Goal: Transaction & Acquisition: Purchase product/service

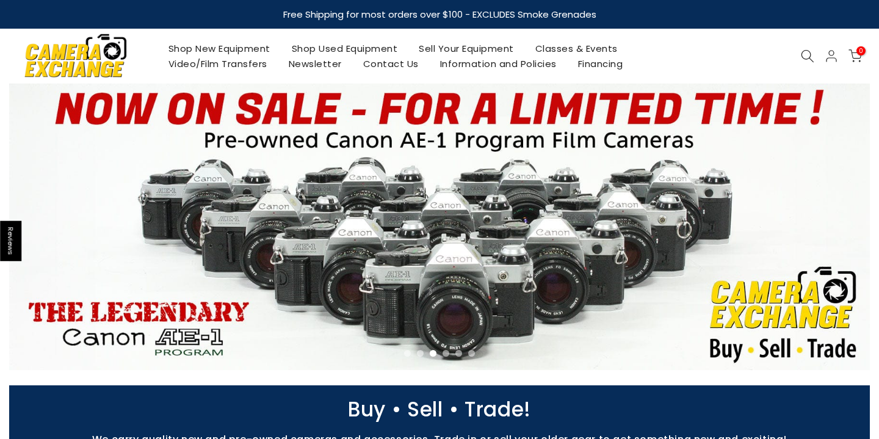
click at [248, 46] on link "Shop New Equipment" at bounding box center [218, 48] width 123 height 15
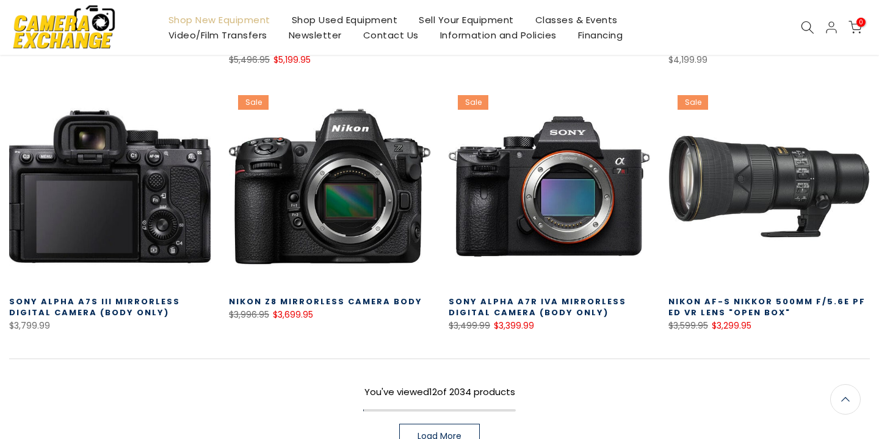
scroll to position [720, 0]
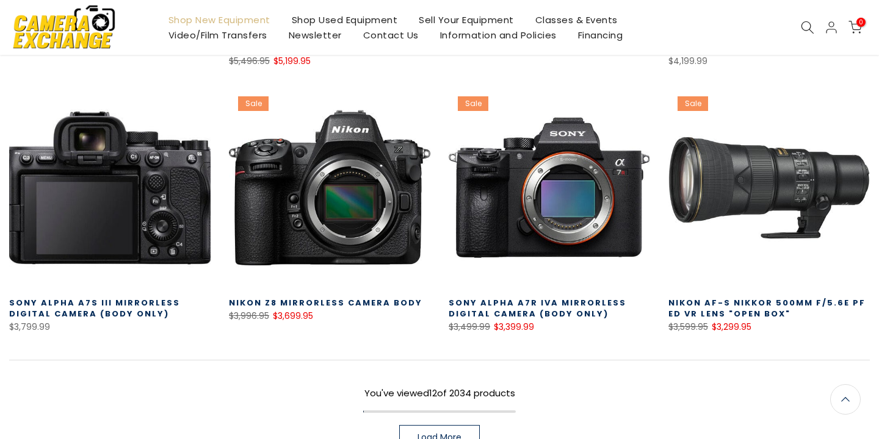
click at [103, 313] on span at bounding box center [134, 325] width 153 height 24
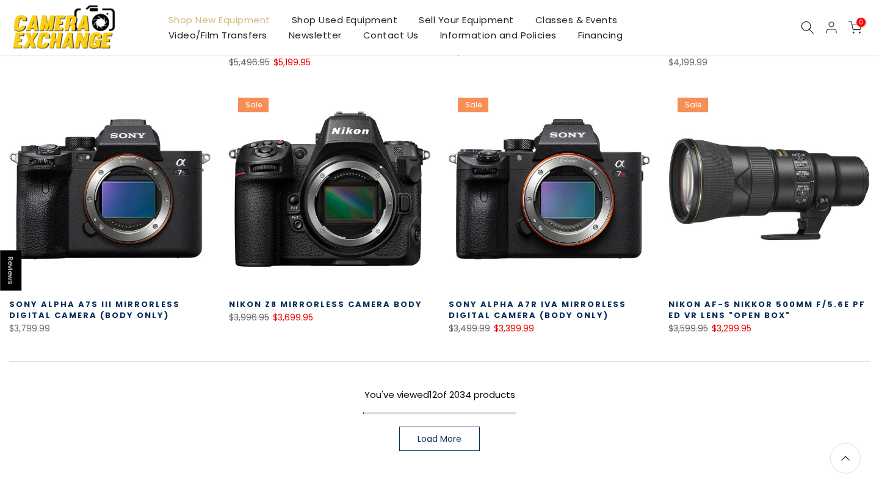
scroll to position [721, 0]
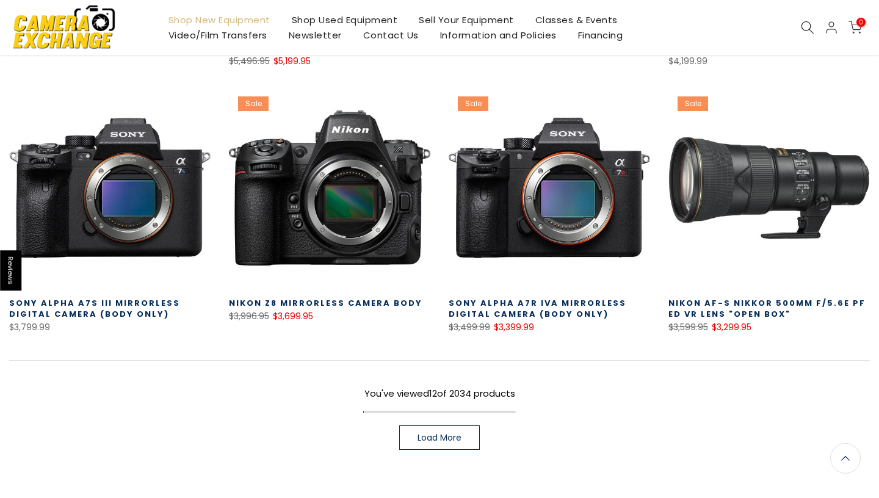
click at [451, 435] on span "Load More" at bounding box center [440, 437] width 44 height 9
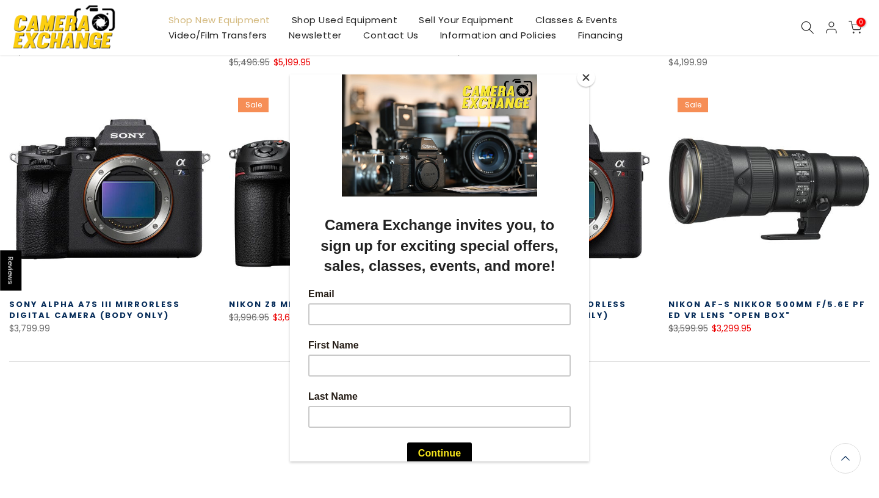
scroll to position [721, 0]
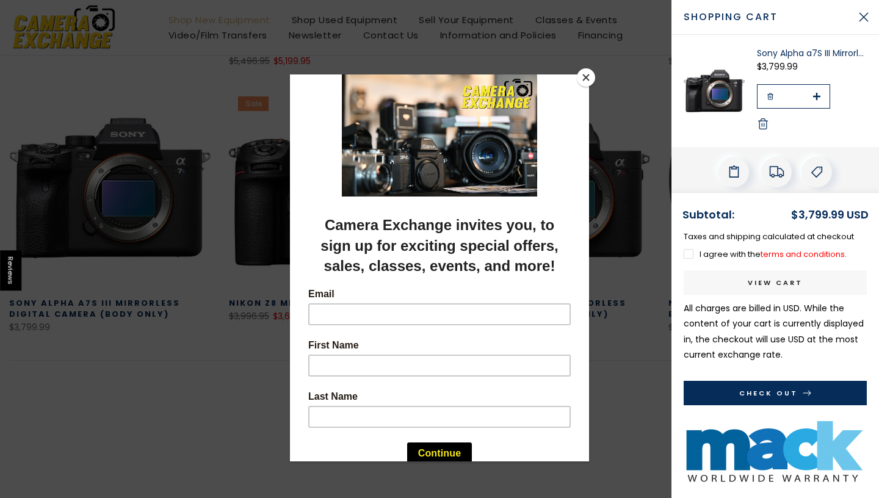
click at [588, 79] on button "Close" at bounding box center [586, 77] width 18 height 18
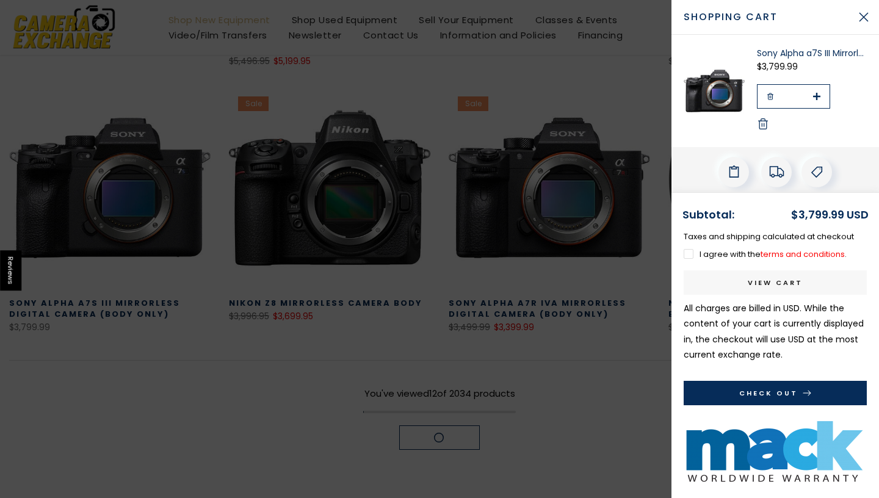
scroll to position [720, 0]
click at [797, 397] on button "Check Out" at bounding box center [775, 393] width 183 height 24
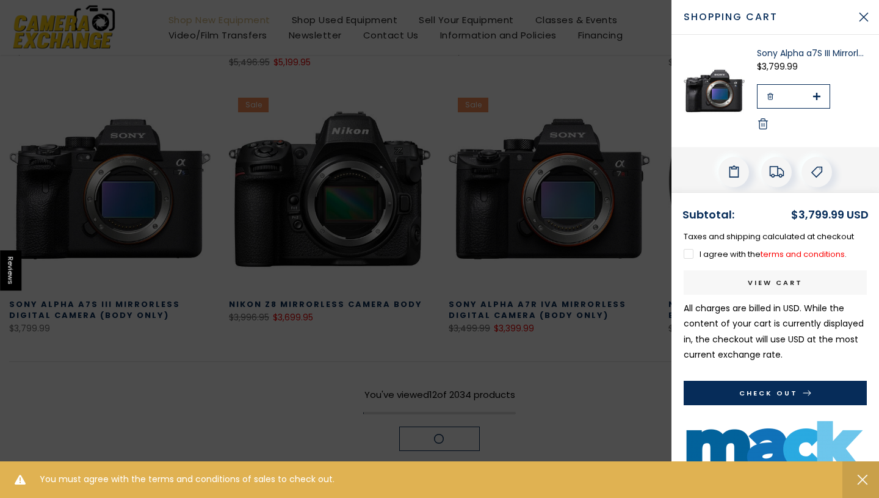
scroll to position [721, 0]
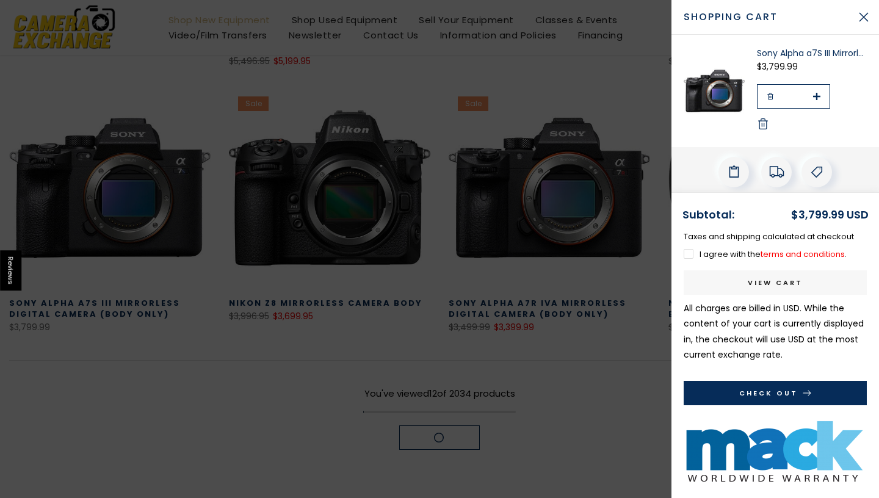
click at [690, 255] on label "I agree with the terms and conditions ." at bounding box center [765, 254] width 163 height 12
click at [765, 391] on button "Check Out" at bounding box center [775, 393] width 183 height 24
click at [808, 395] on icon "submit" at bounding box center [807, 393] width 9 height 9
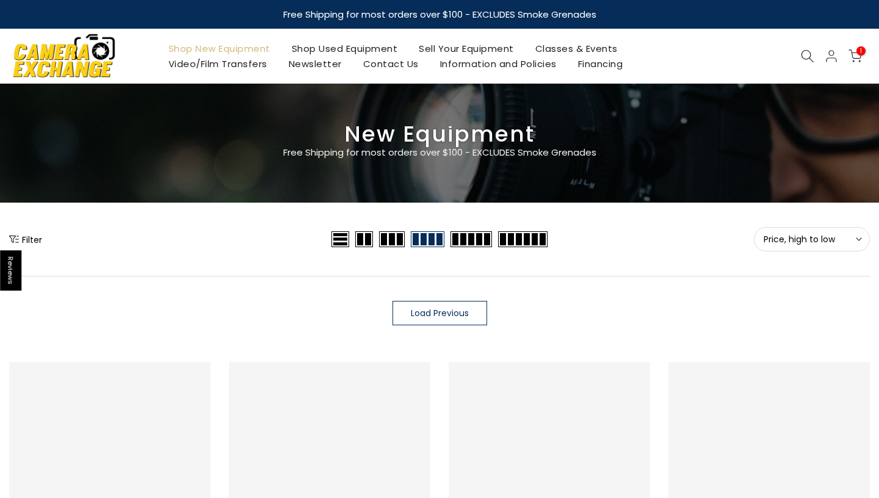
click at [810, 237] on span "Price, high to low" at bounding box center [812, 239] width 96 height 11
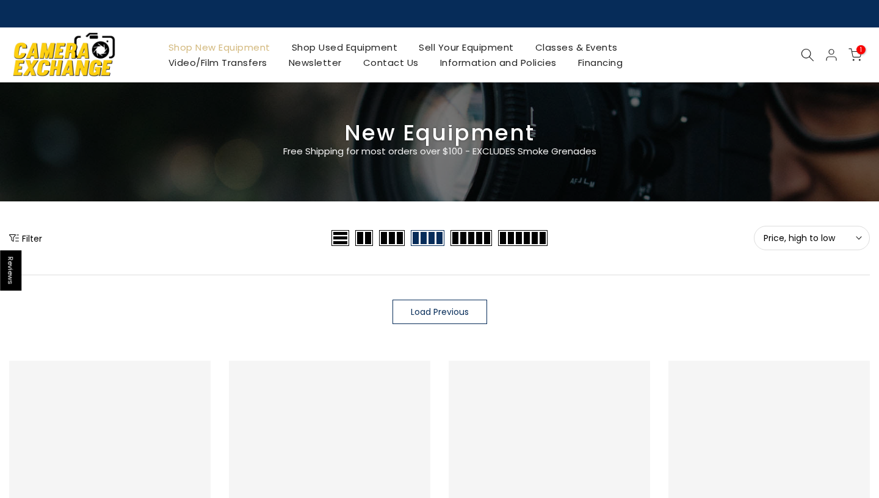
click at [806, 56] on icon at bounding box center [807, 54] width 13 height 13
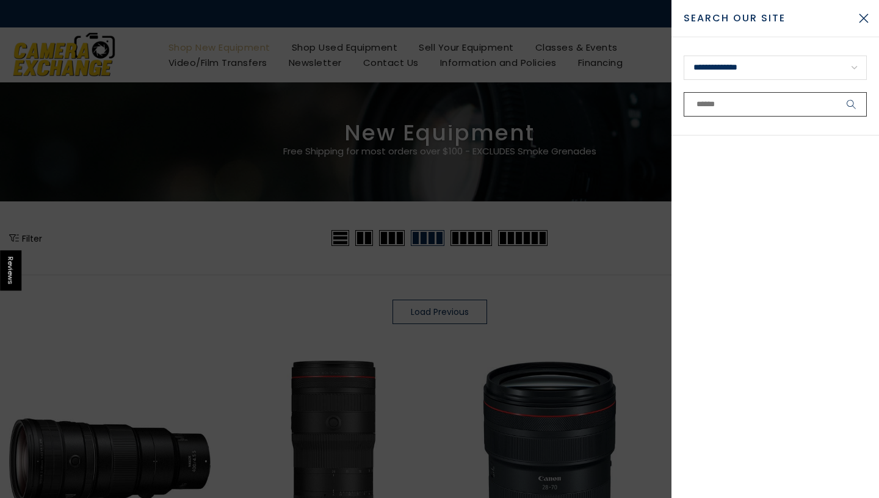
click at [759, 112] on input "text" at bounding box center [775, 104] width 183 height 24
paste input "*******"
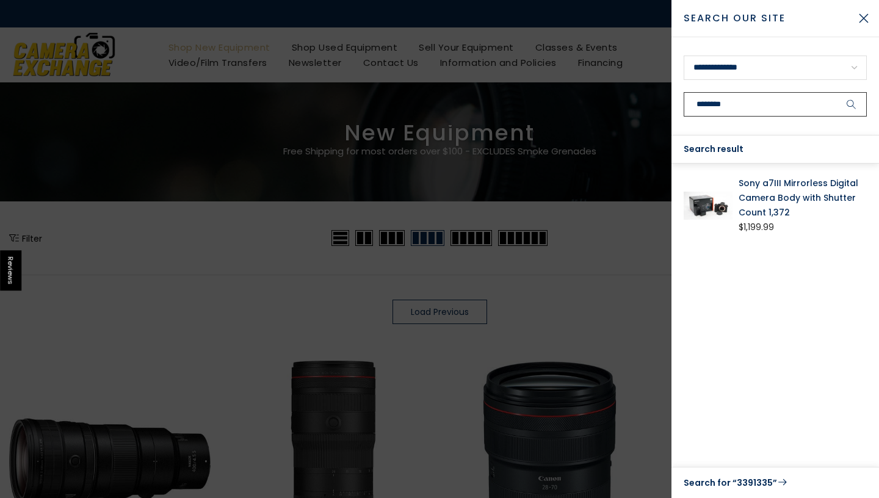
type input "*******"
click at [712, 209] on img at bounding box center [708, 205] width 49 height 59
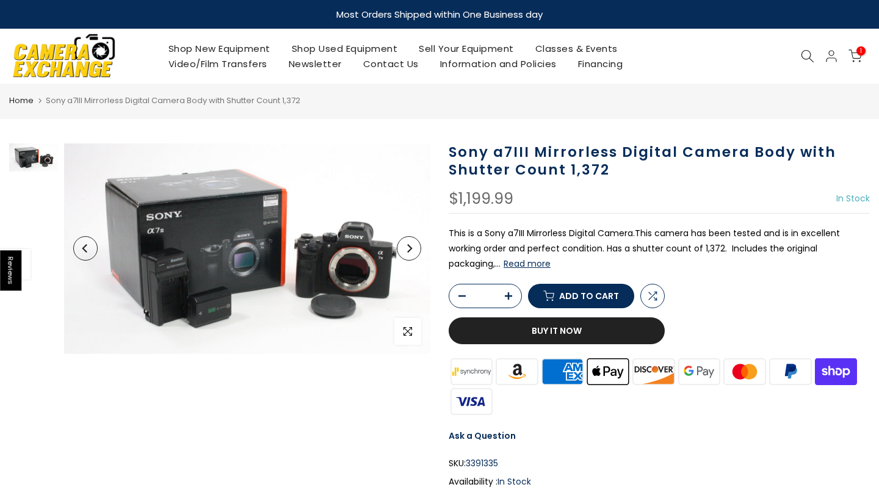
click at [570, 330] on button "Buy it now" at bounding box center [557, 330] width 216 height 27
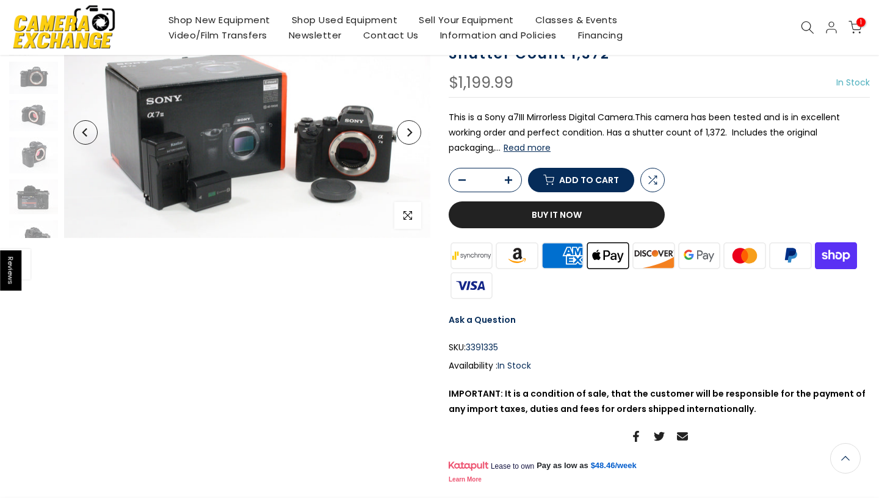
scroll to position [117, 0]
